Goal: Task Accomplishment & Management: Manage account settings

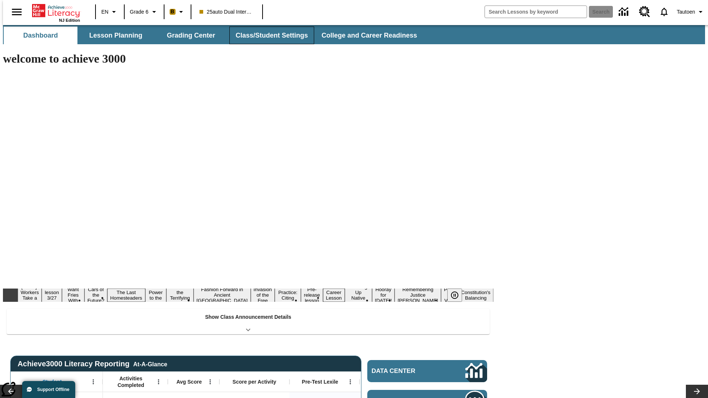
click at [268, 35] on button "Class/Student Settings" at bounding box center [271, 36] width 85 height 18
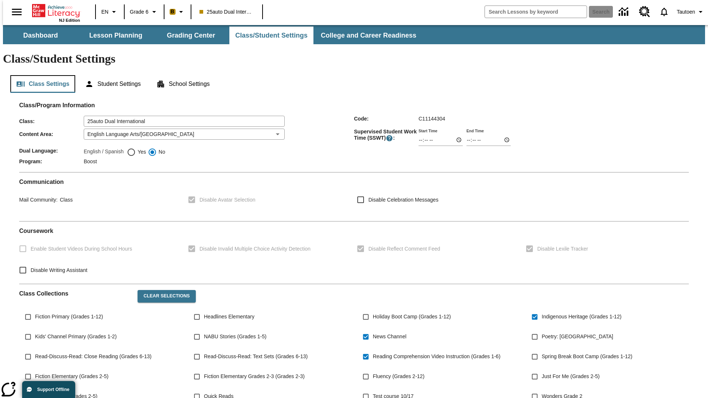
click at [40, 75] on button "Class Settings" at bounding box center [42, 84] width 65 height 18
click at [136, 148] on span "Yes" at bounding box center [141, 152] width 10 height 8
click at [136, 148] on input "Yes" at bounding box center [131, 152] width 9 height 9
radio input "true"
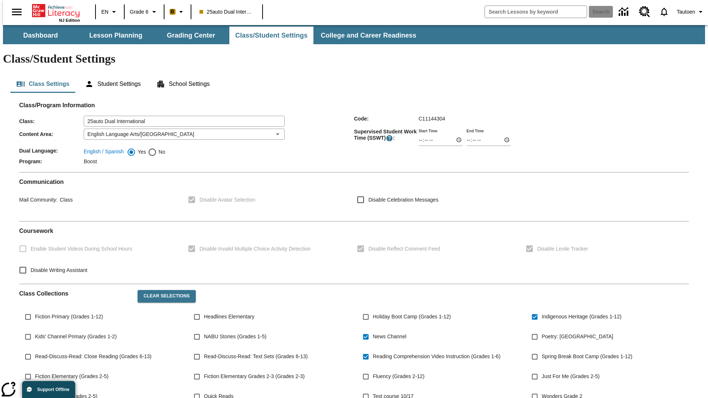
scroll to position [108, 0]
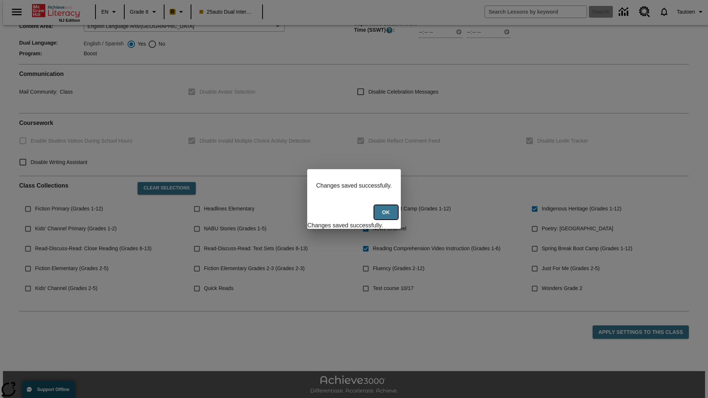
click at [387, 216] on button "Ok" at bounding box center [386, 212] width 24 height 14
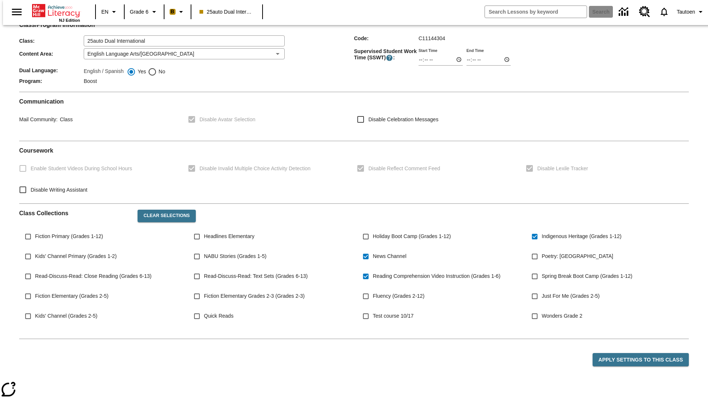
click at [40, 13] on button "Class Settings" at bounding box center [42, 4] width 65 height 18
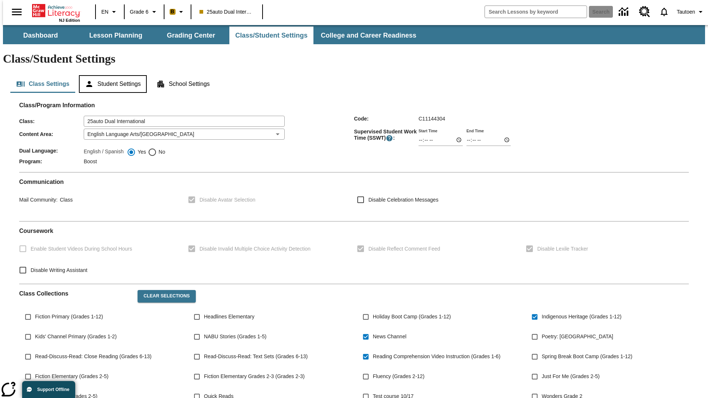
click at [111, 75] on button "Student Settings" at bounding box center [112, 84] width 67 height 18
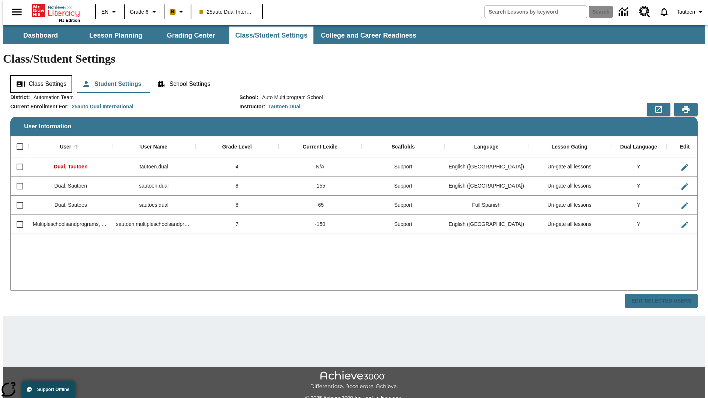
click at [39, 75] on button "Class Settings" at bounding box center [41, 84] width 62 height 18
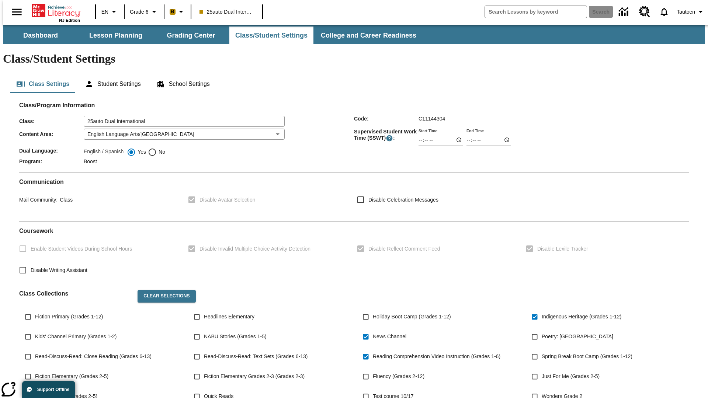
click at [157, 148] on span "No" at bounding box center [161, 152] width 8 height 8
click at [157, 148] on input "No" at bounding box center [152, 152] width 9 height 9
radio input "true"
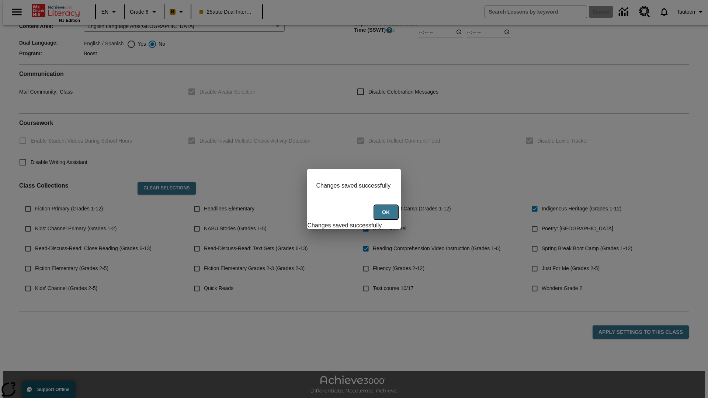
click at [387, 216] on button "Ok" at bounding box center [386, 212] width 24 height 14
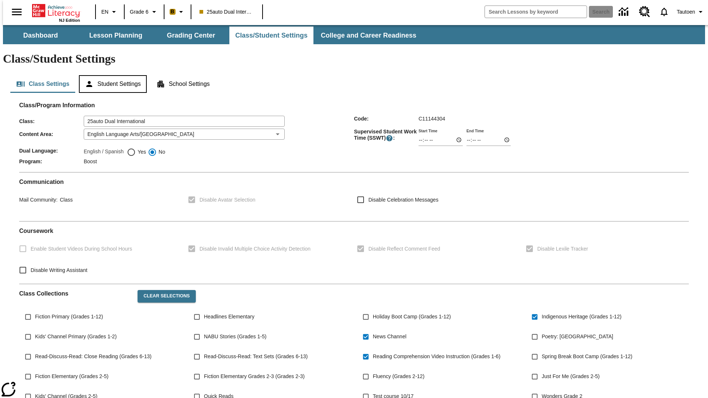
click at [111, 75] on button "Student Settings" at bounding box center [112, 84] width 67 height 18
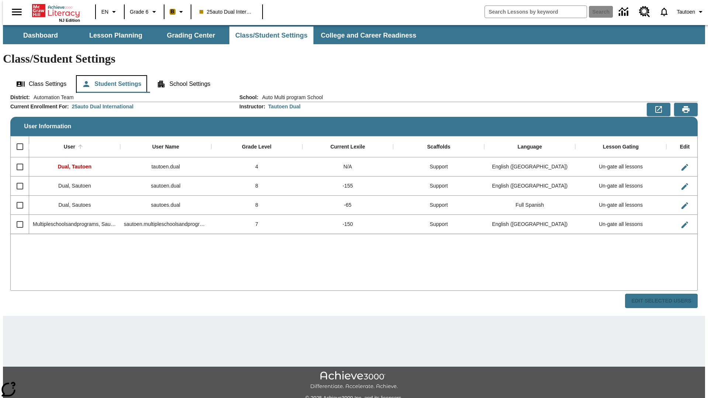
scroll to position [16, 0]
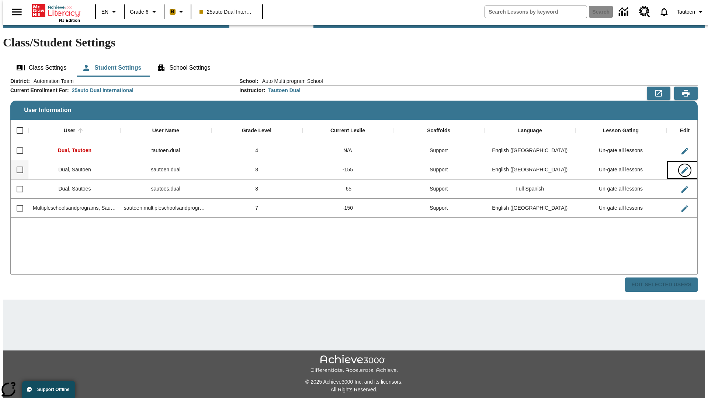
click at [681, 167] on icon "Edit User" at bounding box center [684, 170] width 7 height 7
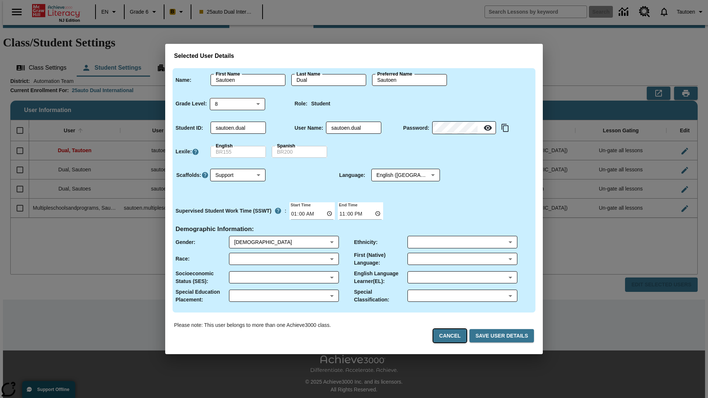
click at [453, 336] on button "Cancel" at bounding box center [449, 336] width 33 height 14
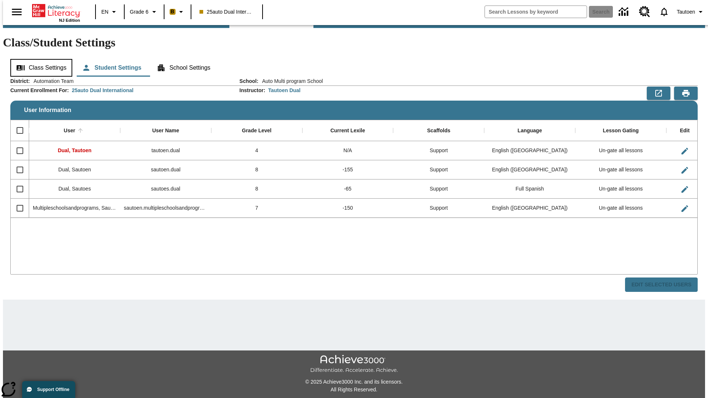
click at [39, 59] on button "Class Settings" at bounding box center [41, 68] width 62 height 18
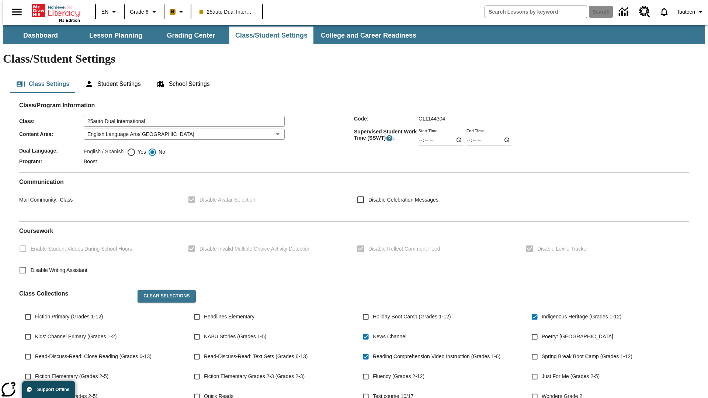
click at [136, 148] on span "Yes" at bounding box center [141, 152] width 10 height 8
click at [136, 148] on input "Yes" at bounding box center [131, 152] width 9 height 9
radio input "true"
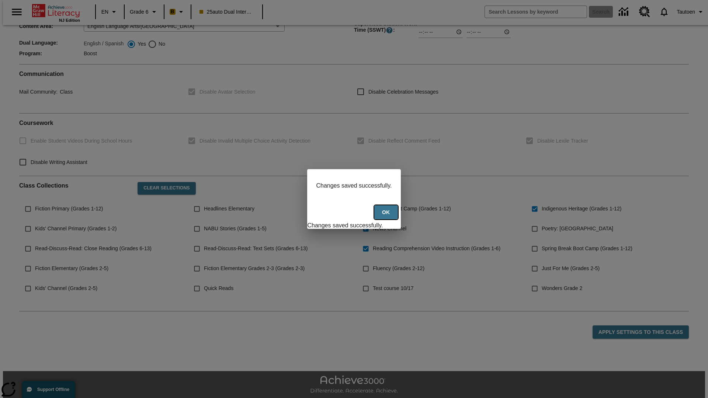
click at [387, 216] on button "Ok" at bounding box center [386, 212] width 24 height 14
